Goal: Find specific page/section: Find specific page/section

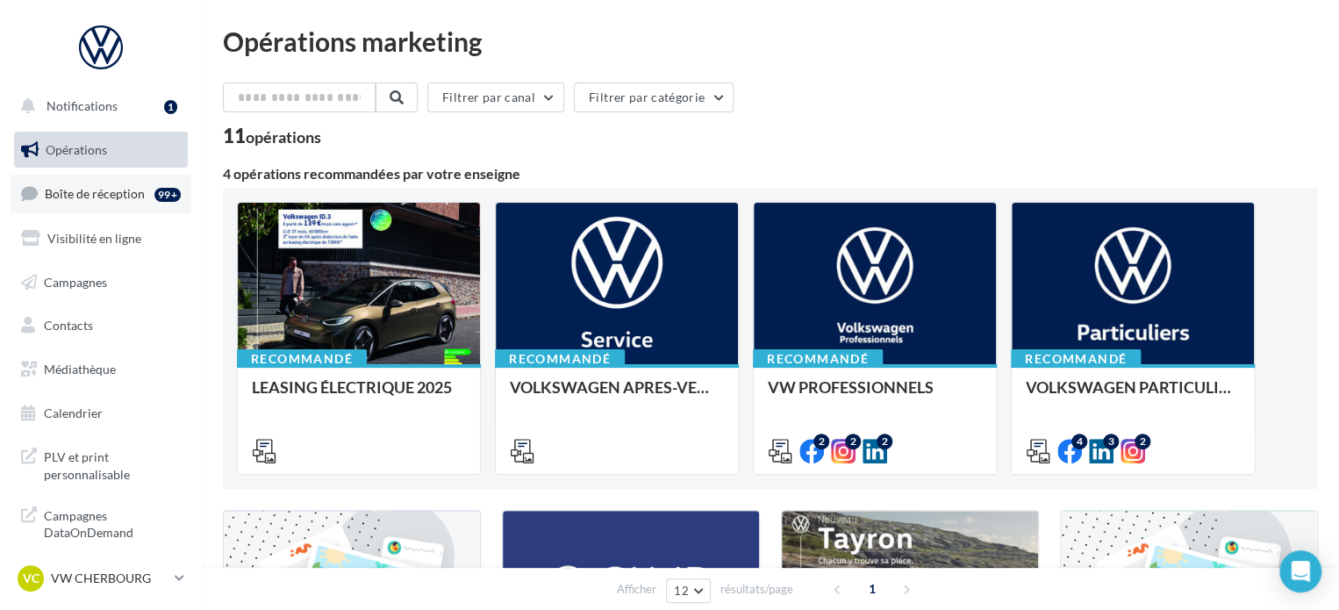
click at [132, 195] on span "Boîte de réception" at bounding box center [95, 193] width 100 height 15
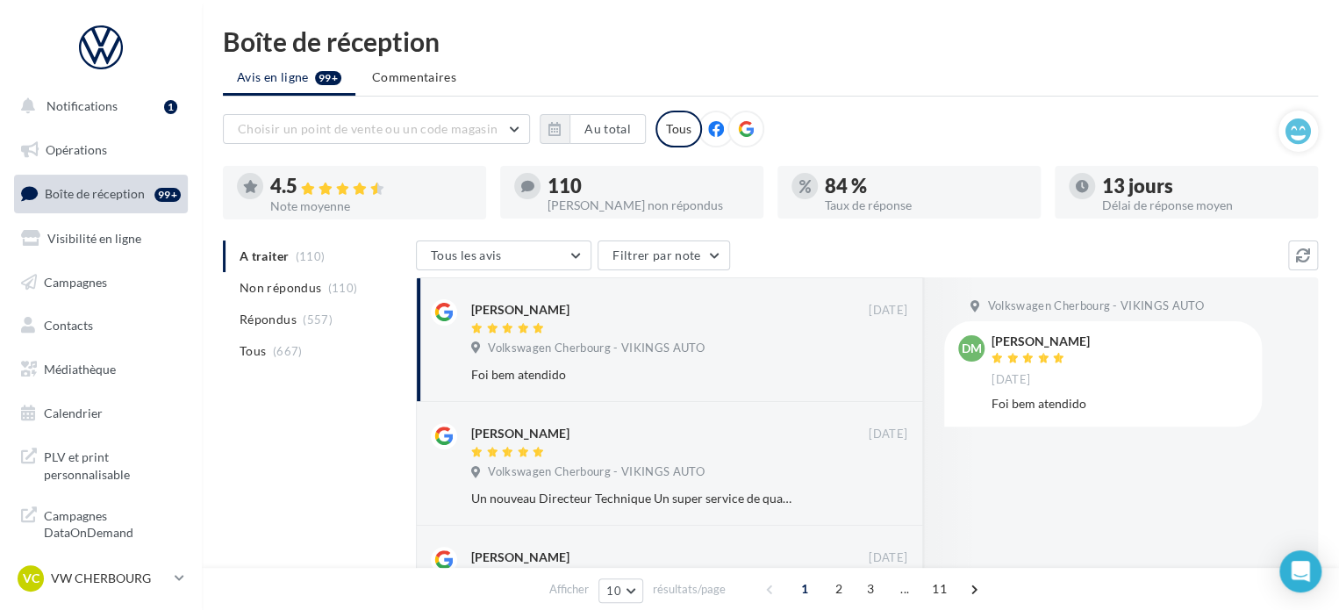
click at [1166, 479] on div "Volkswagen Cherbourg - VIKINGS AUTO [PERSON_NAME] [DATE] Foi bem atendido" at bounding box center [1120, 441] width 395 height 329
click at [1309, 364] on div "Volkswagen Cherbourg - VIKINGS AUTO [PERSON_NAME] [DATE] Foi bem atendido" at bounding box center [1120, 441] width 395 height 329
click at [84, 582] on p "VW CHERBOURG" at bounding box center [109, 578] width 117 height 18
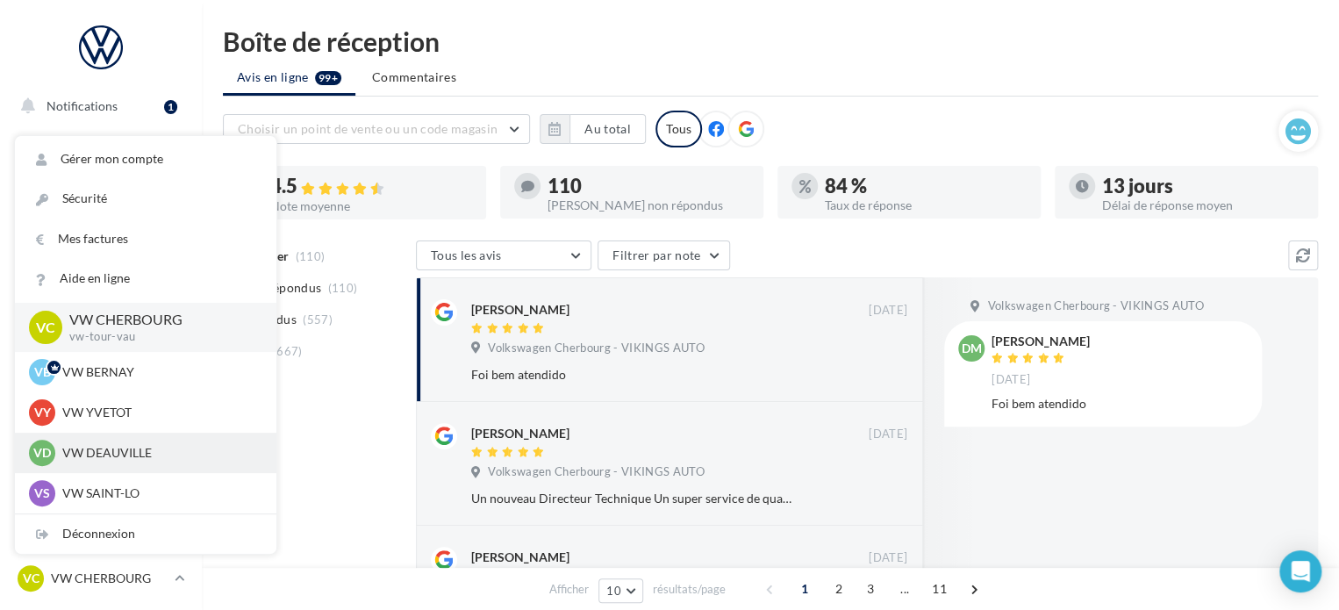
click at [116, 454] on p "VW DEAUVILLE" at bounding box center [158, 453] width 193 height 18
